Goal: Task Accomplishment & Management: Manage account settings

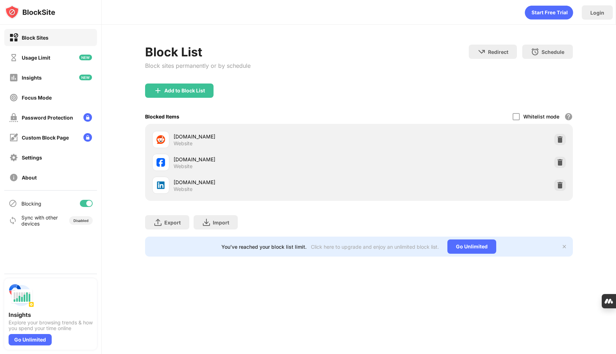
click at [87, 206] on div at bounding box center [86, 203] width 13 height 7
click at [88, 204] on div at bounding box center [86, 203] width 13 height 7
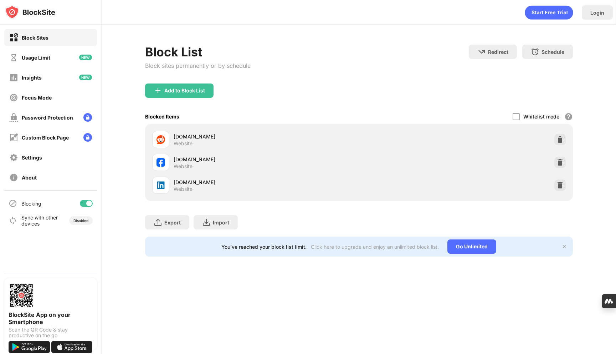
click at [85, 203] on div at bounding box center [86, 203] width 13 height 7
click at [88, 199] on div "Blocking" at bounding box center [50, 203] width 93 height 17
click at [89, 205] on div at bounding box center [86, 203] width 13 height 7
